Goal: Transaction & Acquisition: Purchase product/service

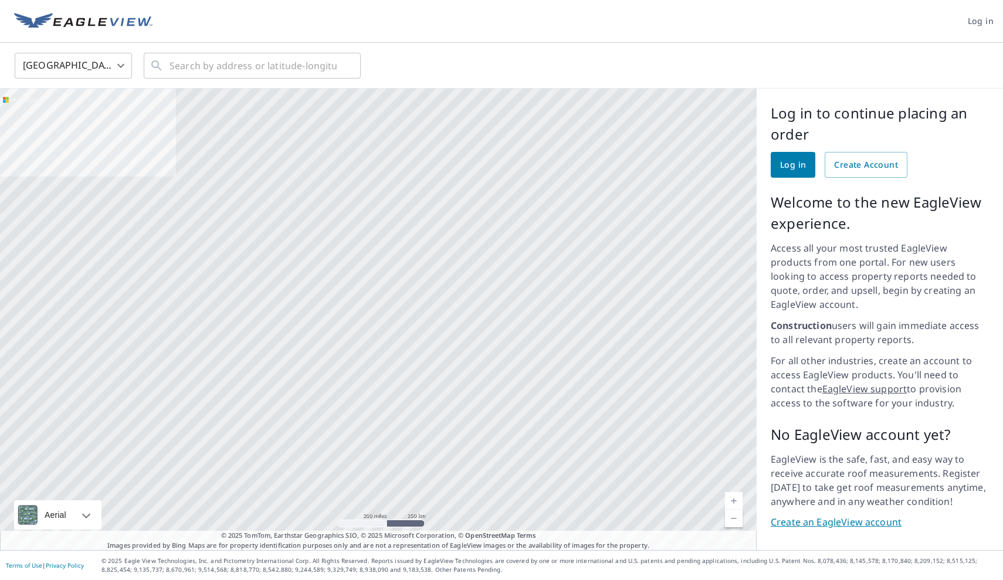
click at [787, 165] on span "Log in" at bounding box center [793, 165] width 26 height 15
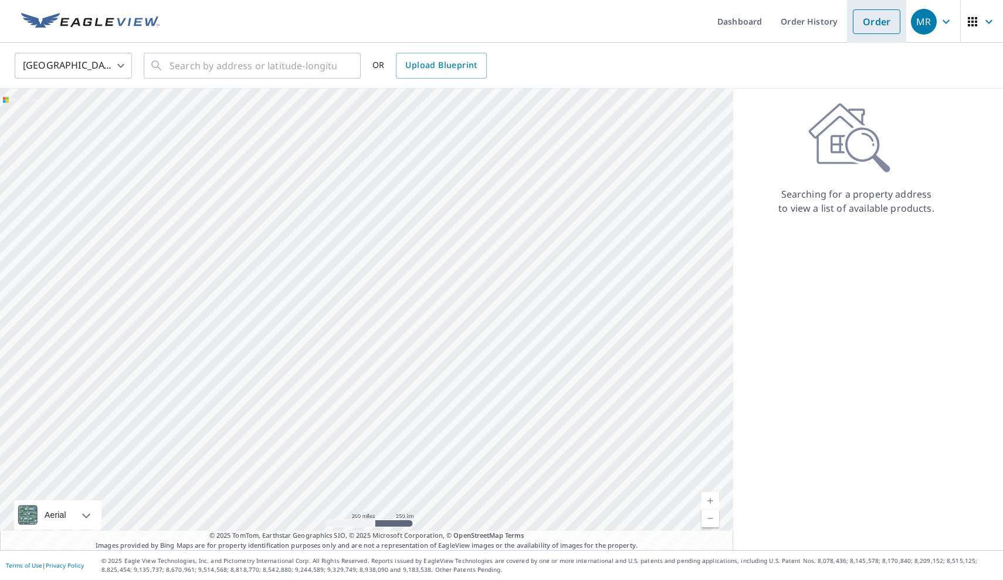
click at [874, 19] on link "Order" at bounding box center [877, 21] width 48 height 25
click at [801, 27] on link "Order History" at bounding box center [809, 21] width 76 height 43
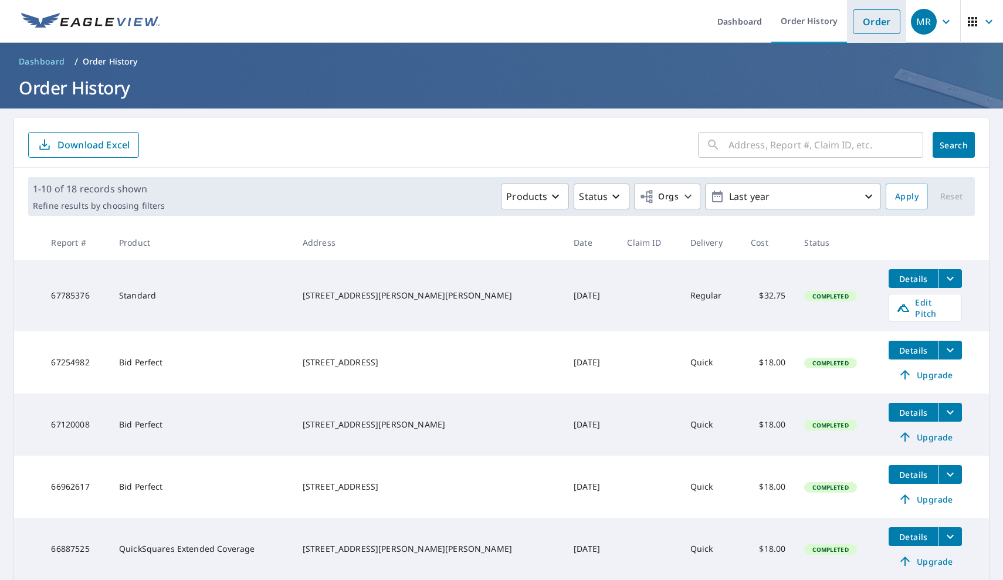
click at [883, 20] on link "Order" at bounding box center [877, 21] width 48 height 25
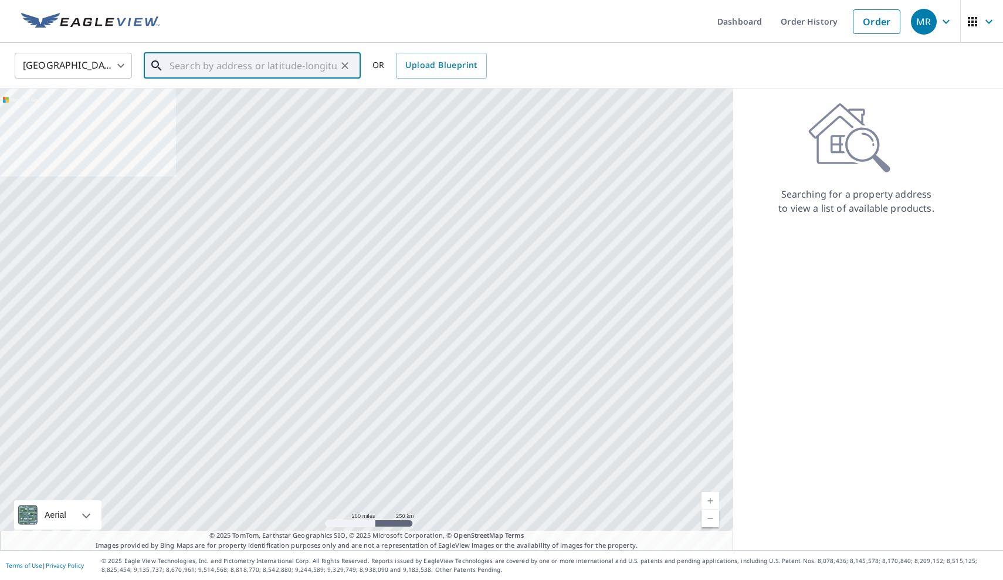
click at [206, 66] on input "text" at bounding box center [253, 65] width 167 height 33
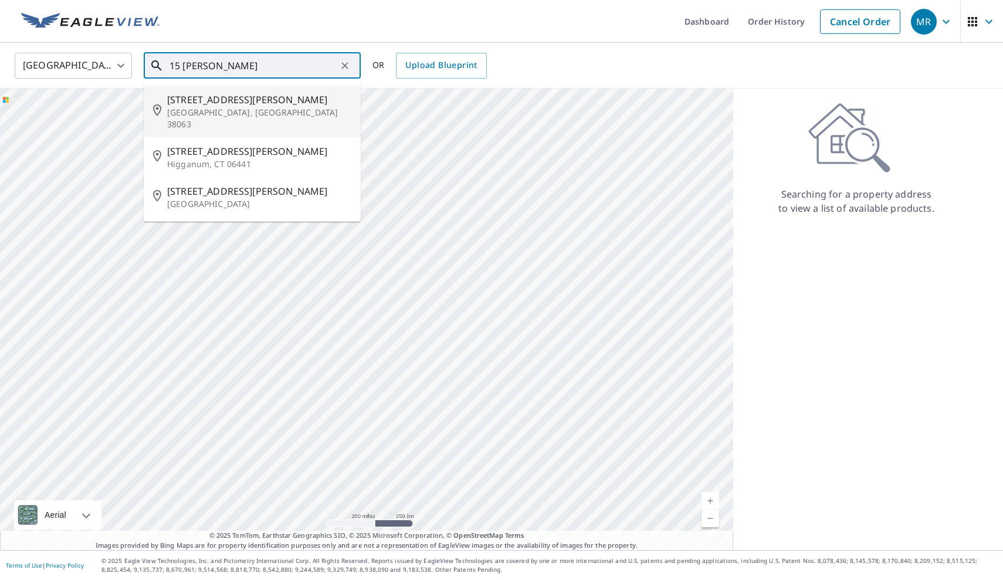
click at [195, 97] on span "[STREET_ADDRESS][PERSON_NAME]" at bounding box center [259, 100] width 184 height 14
type input "[STREET_ADDRESS][PERSON_NAME][PERSON_NAME]"
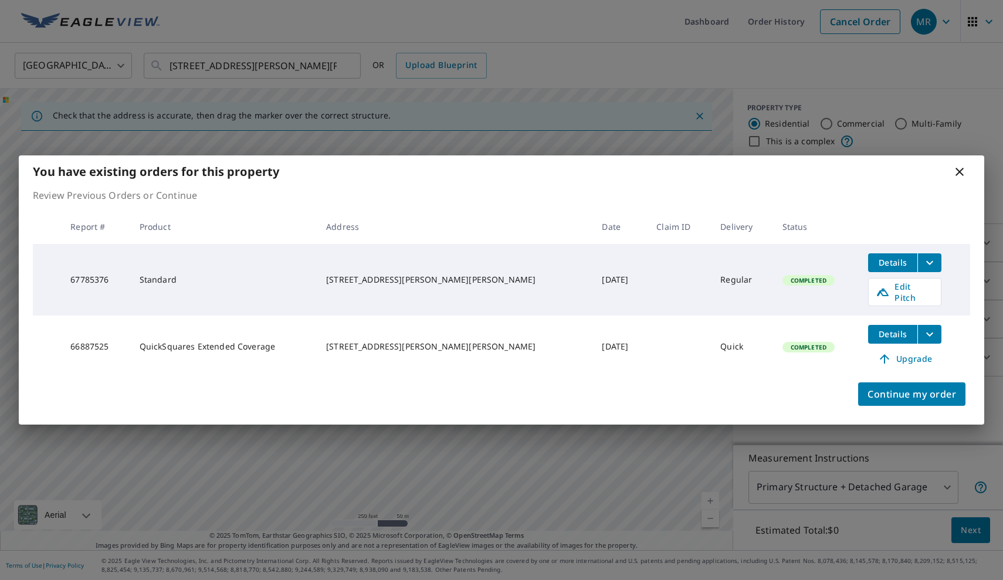
click at [956, 171] on icon at bounding box center [960, 172] width 14 height 14
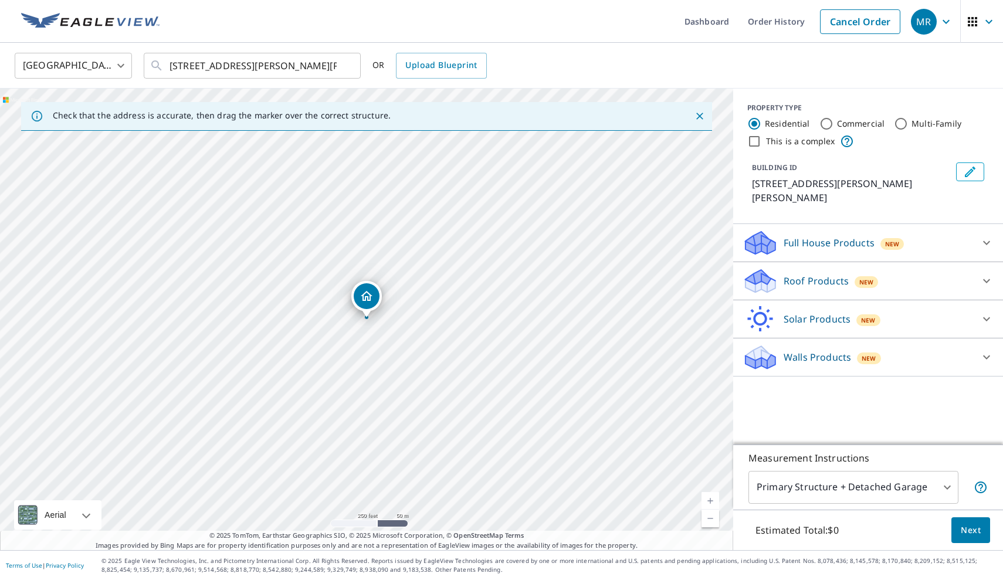
click at [840, 274] on p "Roof Products" at bounding box center [816, 281] width 65 height 14
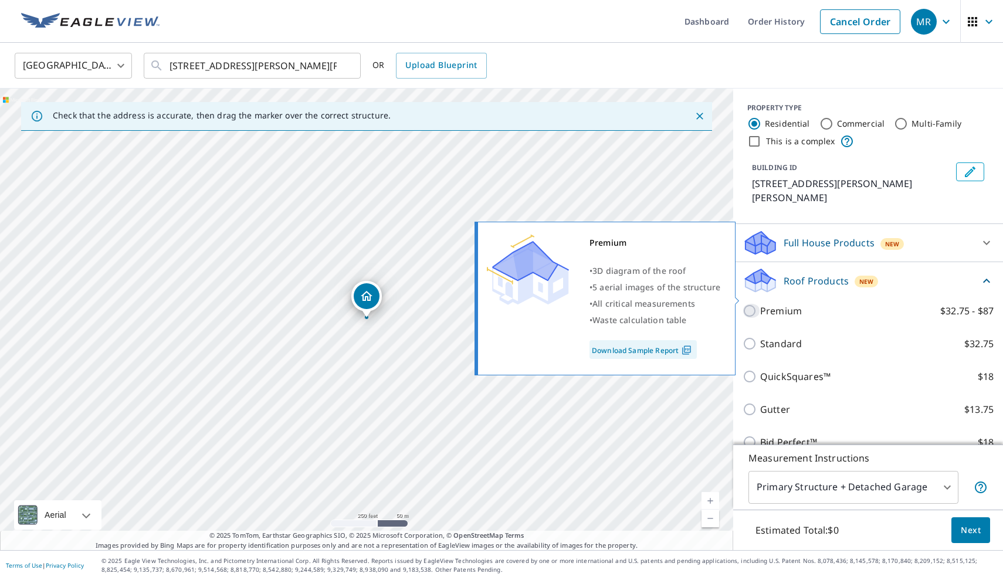
click at [749, 304] on input "Premium $32.75 - $87" at bounding box center [752, 311] width 18 height 14
checkbox input "true"
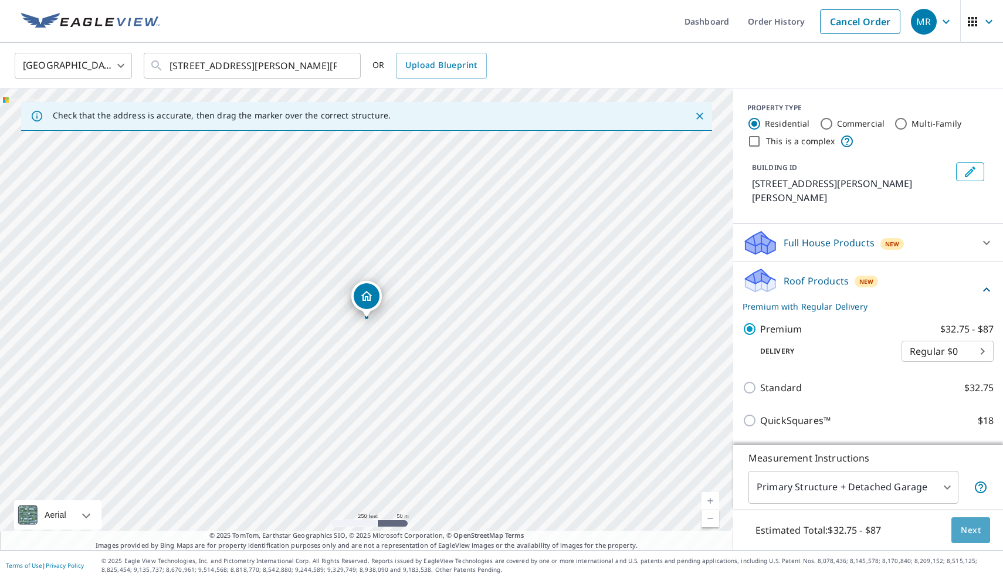
click at [963, 534] on span "Next" at bounding box center [971, 530] width 20 height 15
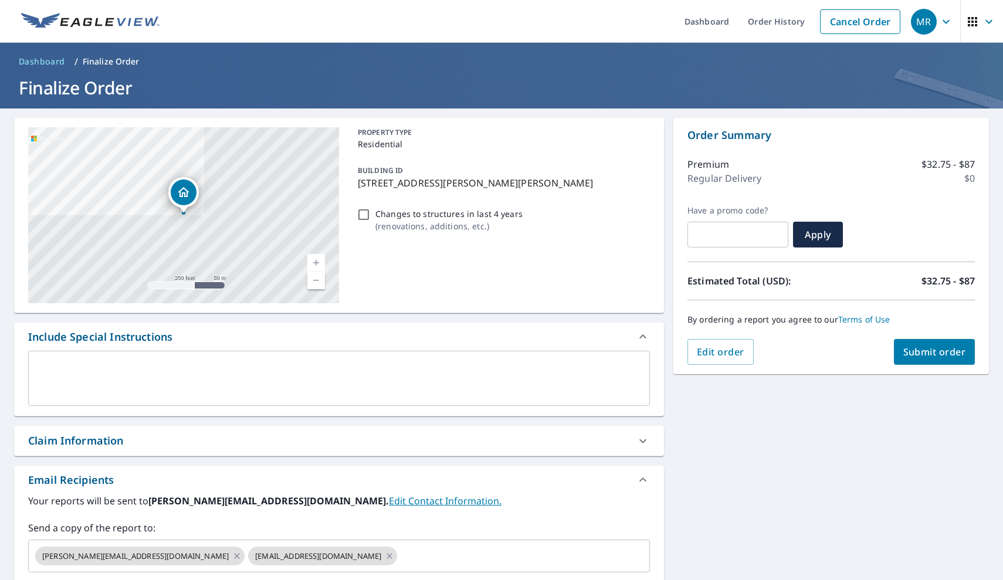
click at [915, 350] on span "Submit order" at bounding box center [934, 352] width 63 height 13
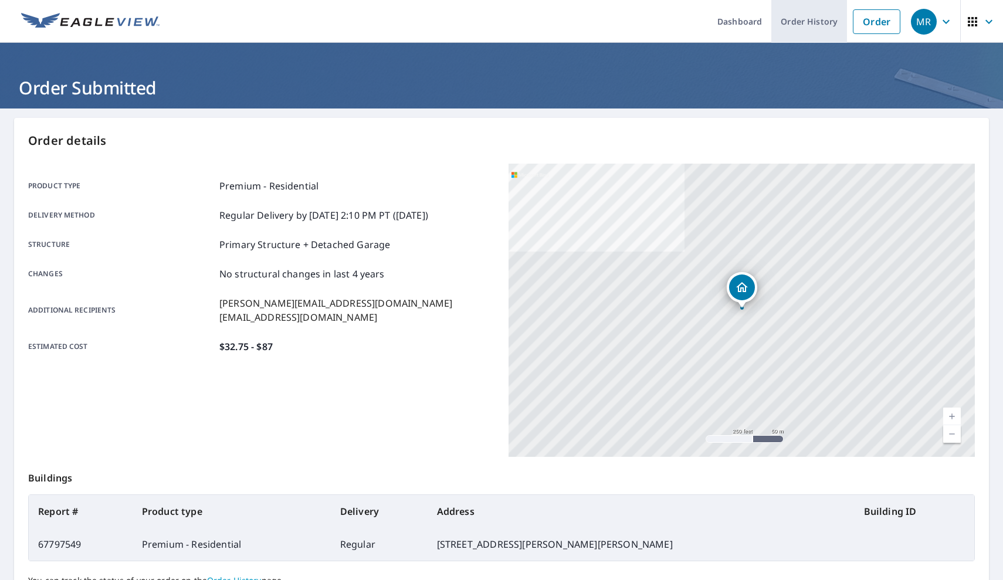
click at [818, 21] on link "Order History" at bounding box center [809, 21] width 76 height 43
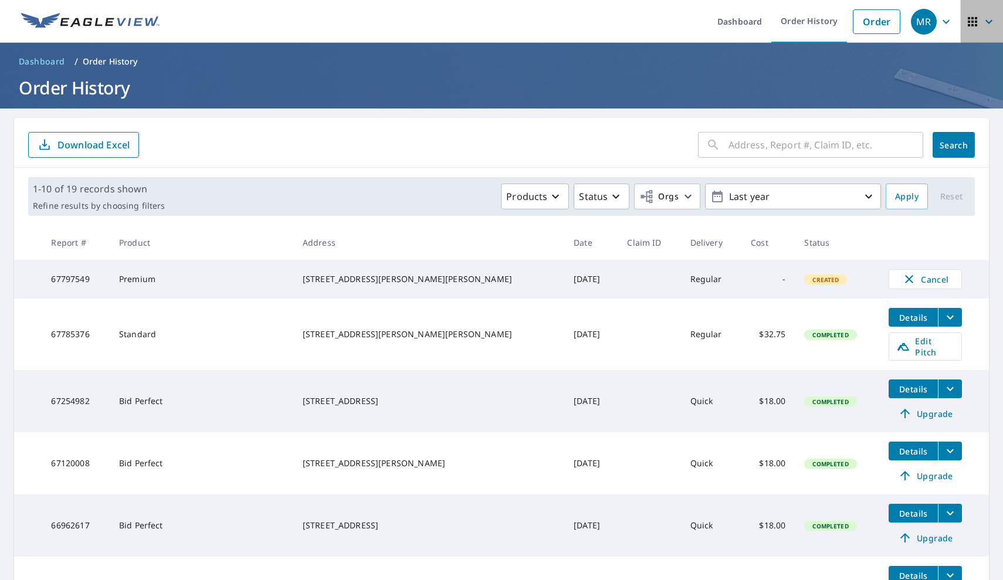
click at [989, 16] on icon "button" at bounding box center [989, 22] width 14 height 14
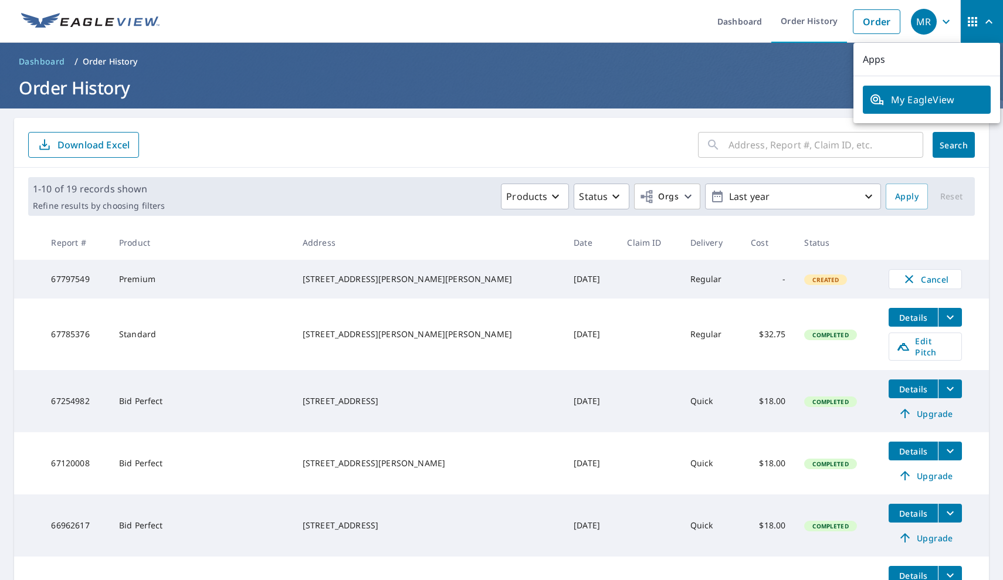
click at [814, 72] on header "Dashboard / Order History Order History" at bounding box center [501, 76] width 1003 height 66
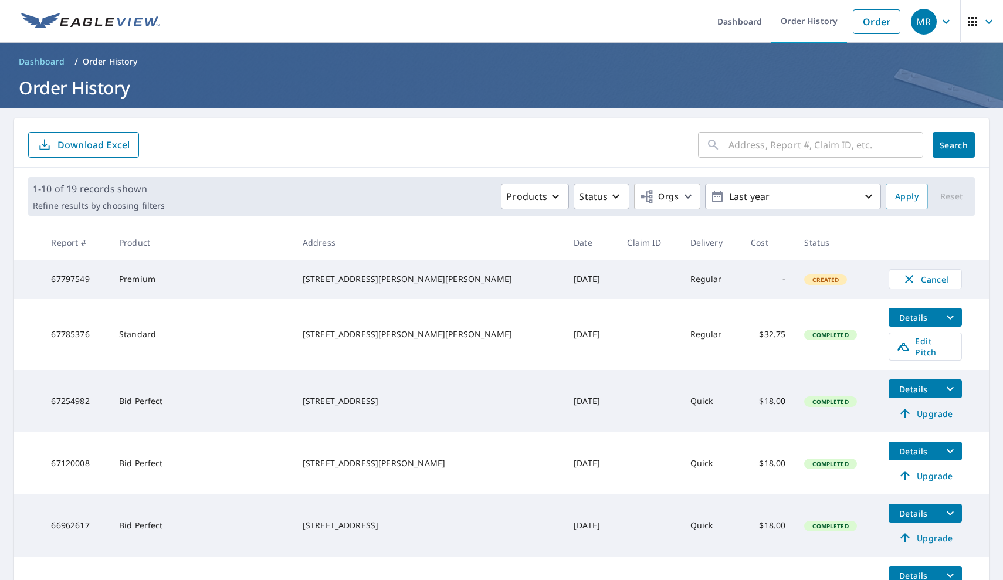
click at [919, 25] on div "MR" at bounding box center [924, 22] width 26 height 26
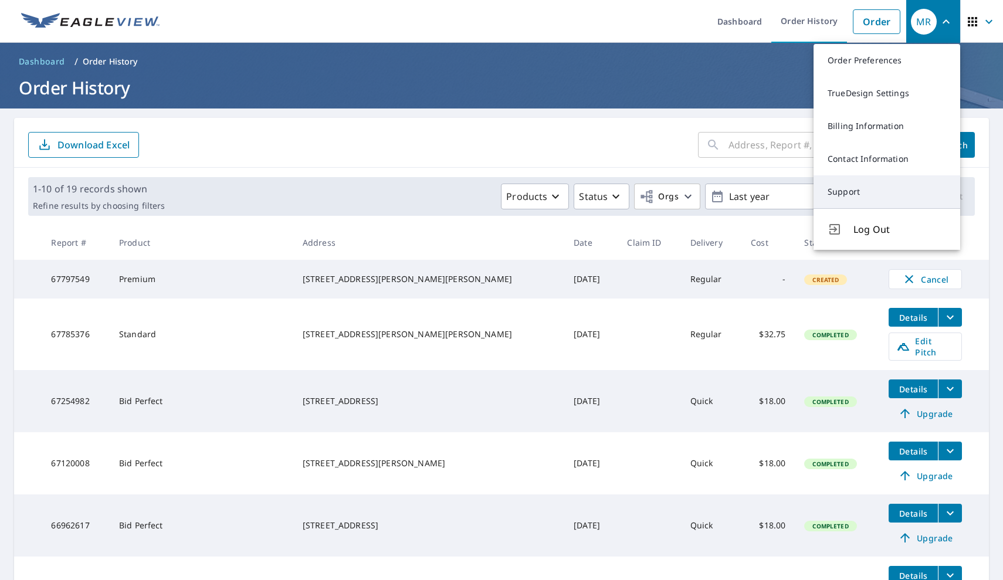
click at [847, 195] on link "Support" at bounding box center [887, 191] width 147 height 33
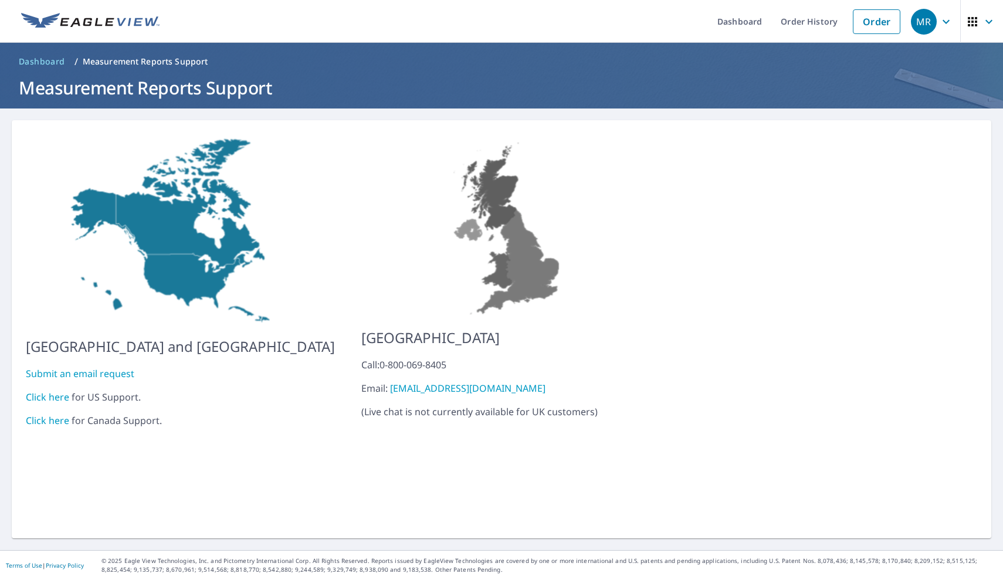
click at [110, 367] on link "Submit an email request" at bounding box center [80, 373] width 109 height 13
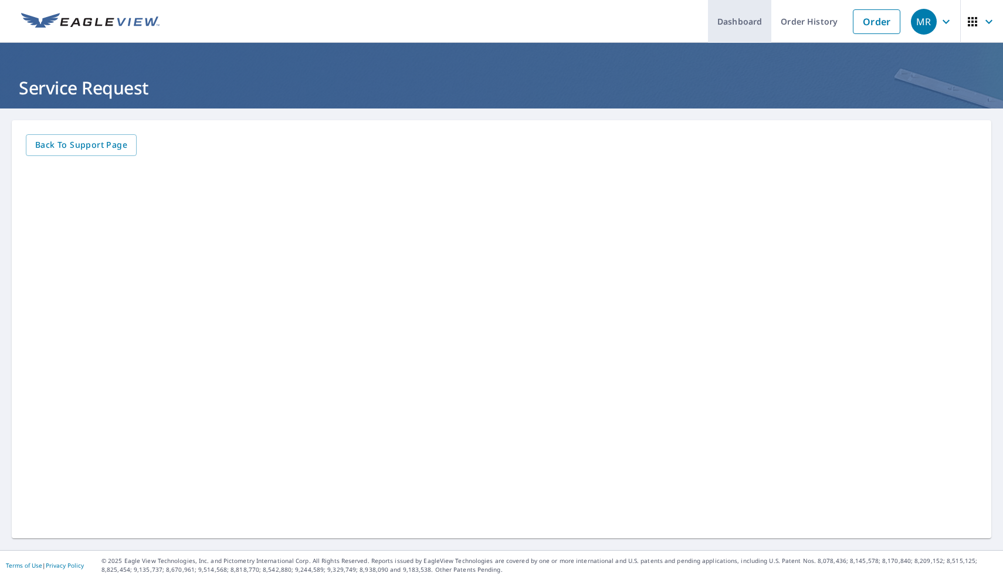
click at [740, 23] on link "Dashboard" at bounding box center [739, 21] width 63 height 43
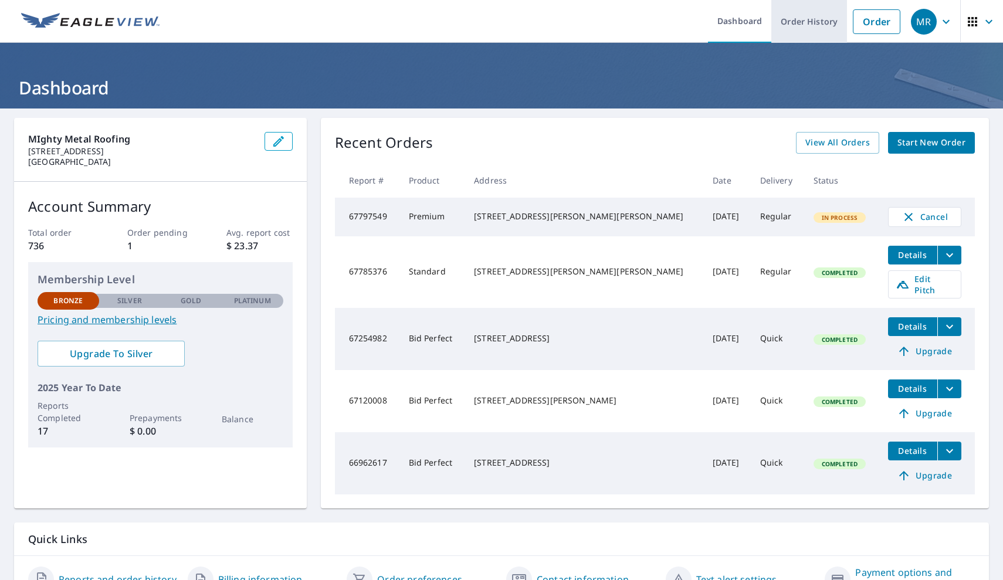
click at [791, 18] on link "Order History" at bounding box center [809, 21] width 76 height 43
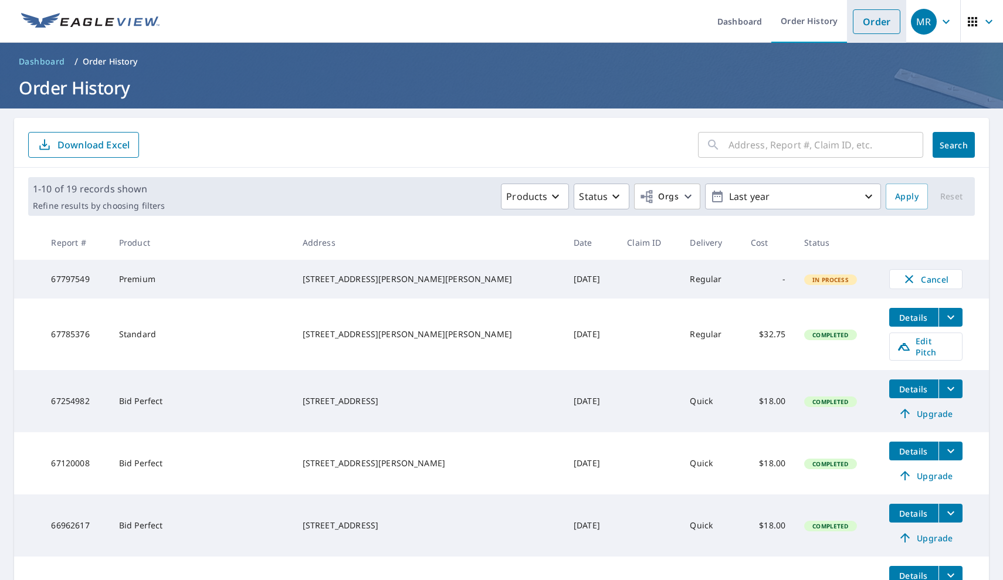
click at [869, 23] on link "Order" at bounding box center [877, 21] width 48 height 25
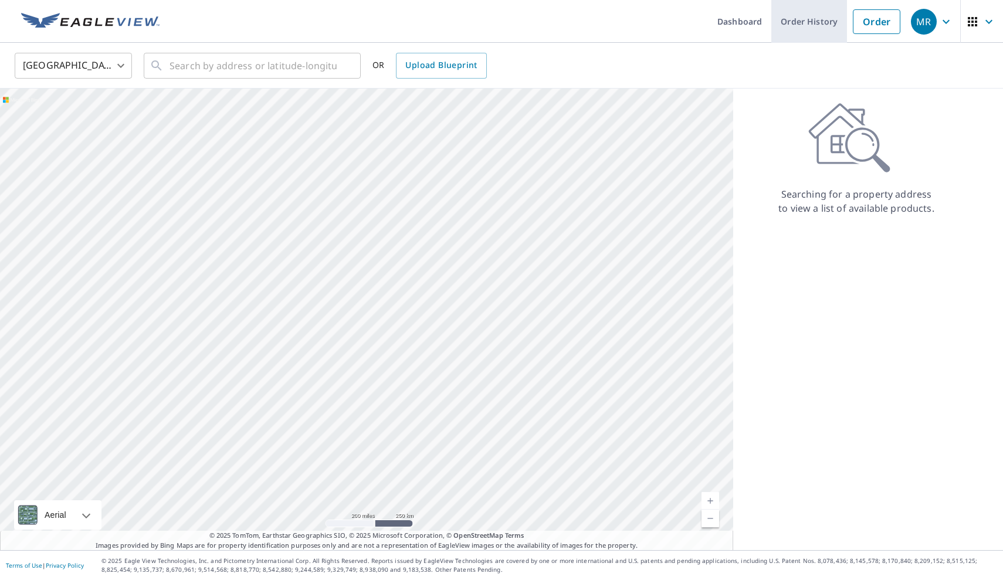
click at [824, 20] on link "Order History" at bounding box center [809, 21] width 76 height 43
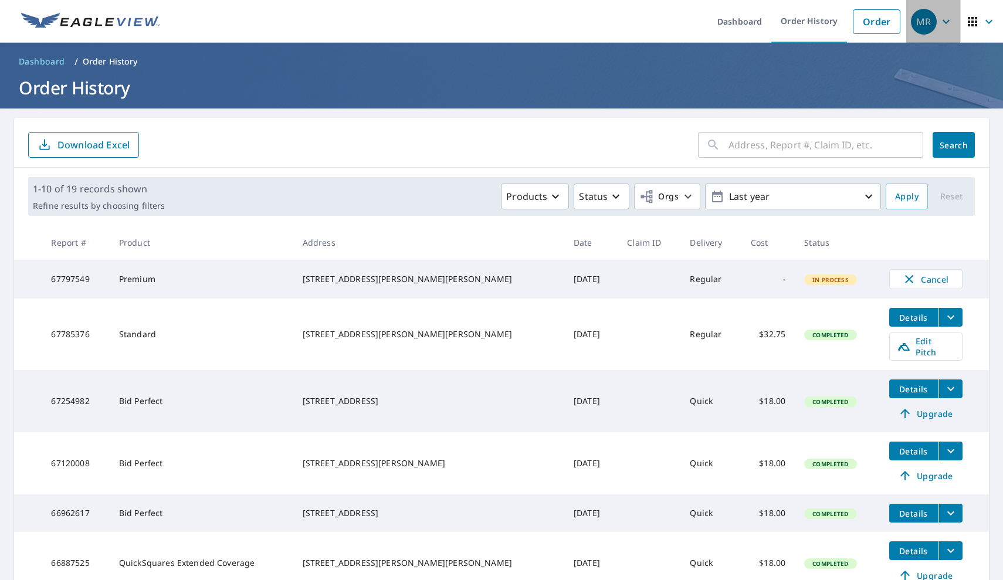
click at [916, 22] on div "MR" at bounding box center [924, 22] width 26 height 26
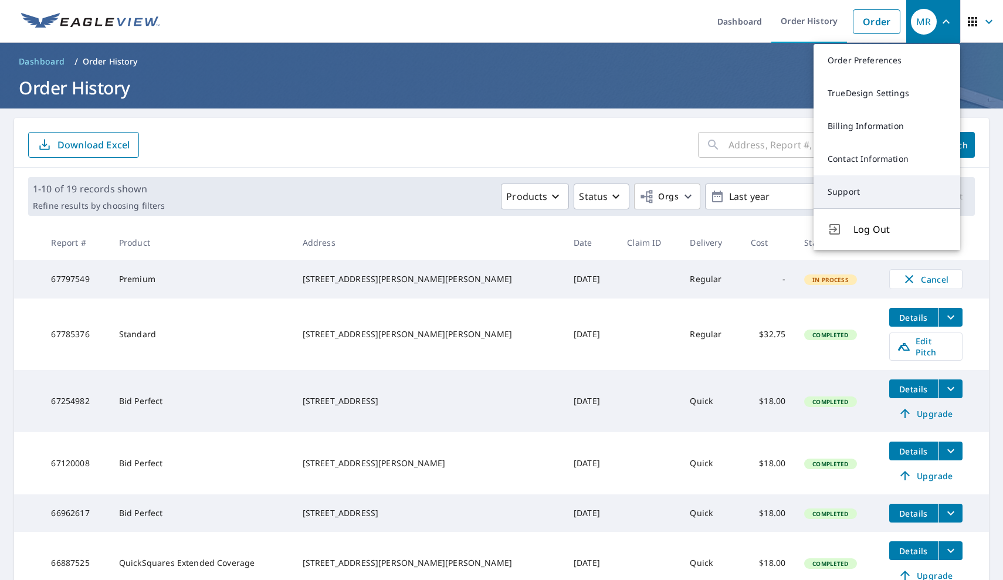
click at [840, 193] on link "Support" at bounding box center [887, 191] width 147 height 33
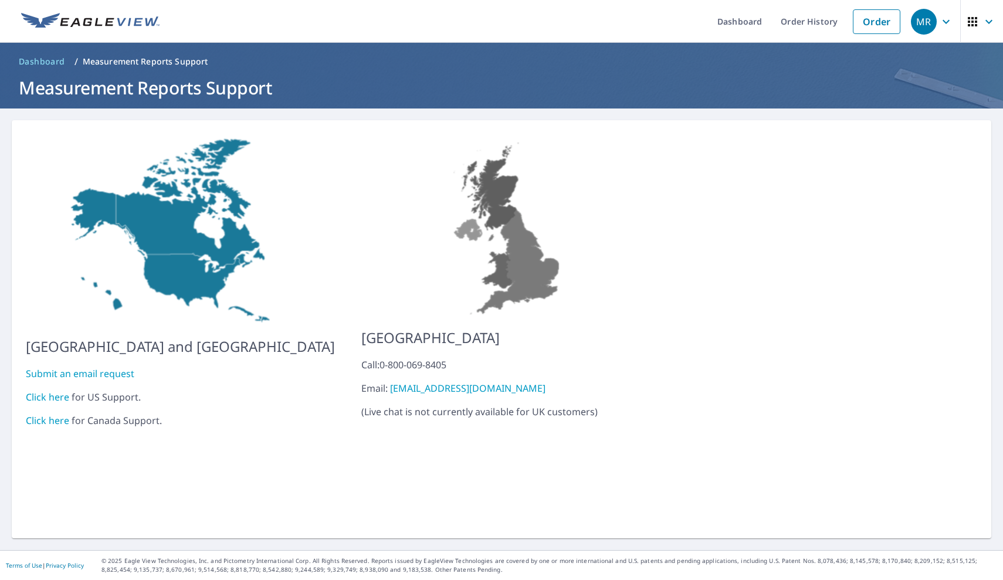
click at [57, 391] on link "Click here" at bounding box center [47, 397] width 43 height 13
